Goal: Information Seeking & Learning: Learn about a topic

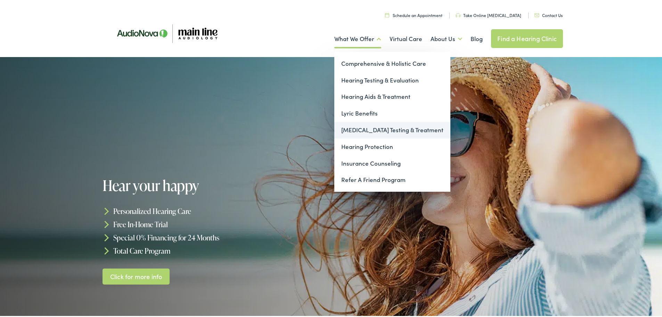
click at [391, 129] on link "[MEDICAL_DATA] Testing & Treatment" at bounding box center [392, 128] width 116 height 17
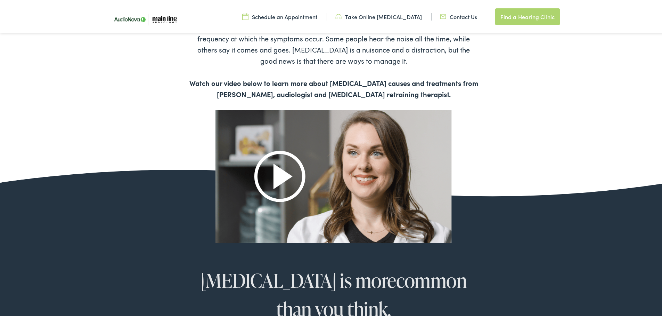
scroll to position [400, 0]
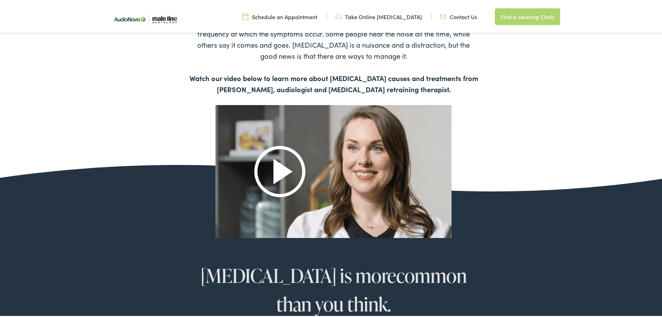
click at [280, 172] on img at bounding box center [333, 170] width 236 height 132
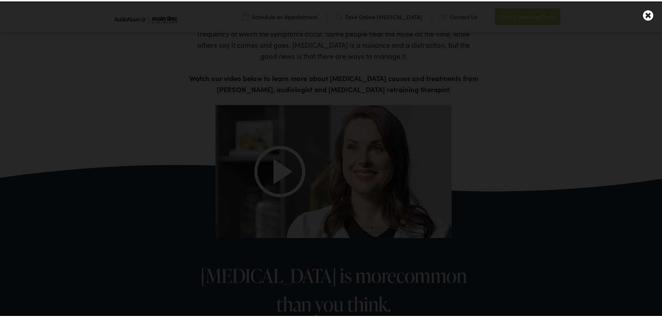
click at [643, 15] on icon at bounding box center [648, 14] width 10 height 12
